Goal: Information Seeking & Learning: Understand process/instructions

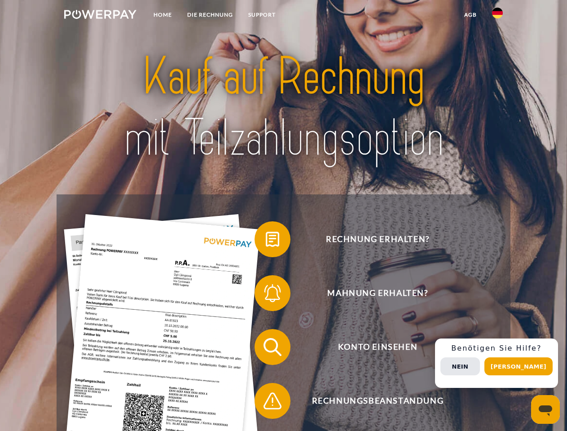
click at [100, 16] on img at bounding box center [100, 14] width 72 height 9
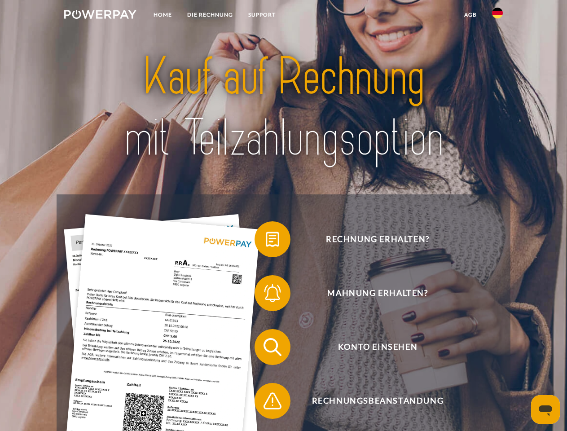
click at [497, 16] on img at bounding box center [497, 13] width 11 height 11
click at [470, 15] on link "agb" at bounding box center [470, 15] width 28 height 16
click at [266, 241] on span at bounding box center [258, 239] width 45 height 45
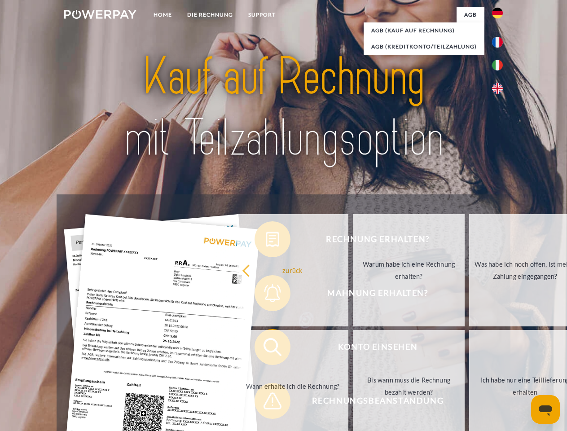
click at [266, 295] on div "Rechnung erhalten? Mahnung erhalten? Konto einsehen" at bounding box center [283, 373] width 453 height 359
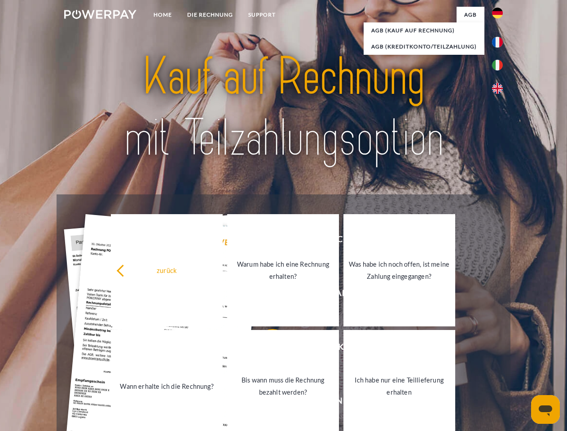
click at [266, 349] on link "Bis wann muss die Rechnung bezahlt werden?" at bounding box center [283, 386] width 112 height 112
click at [266, 402] on span at bounding box center [258, 400] width 45 height 45
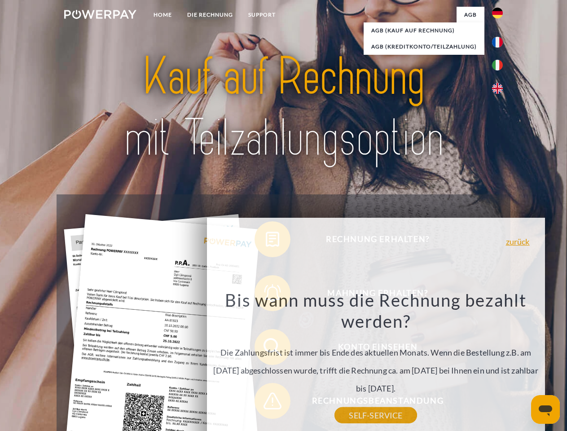
click at [499, 363] on div "Rechnung erhalten? Mahnung erhalten? Konto einsehen" at bounding box center [283, 373] width 453 height 359
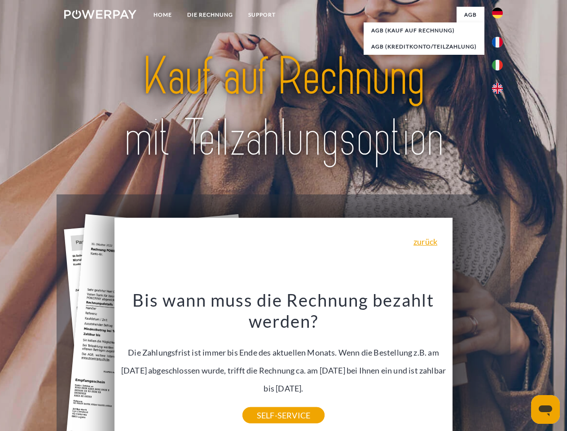
click at [477, 365] on span "Konto einsehen" at bounding box center [377, 347] width 220 height 36
click at [521, 366] on header "Home DIE RECHNUNG SUPPORT" at bounding box center [283, 310] width 567 height 620
